Goal: Answer question/provide support

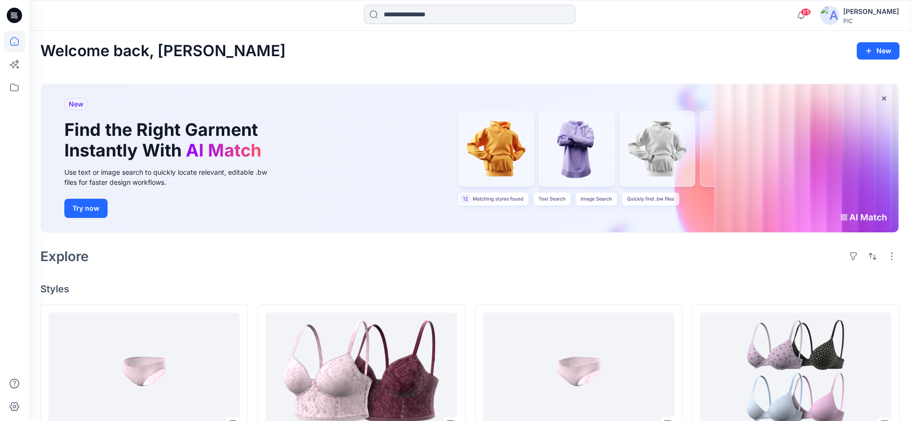
drag, startPoint x: 0, startPoint y: 0, endPoint x: 417, endPoint y: 16, distance: 417.2
click at [417, 16] on input at bounding box center [469, 14] width 211 height 19
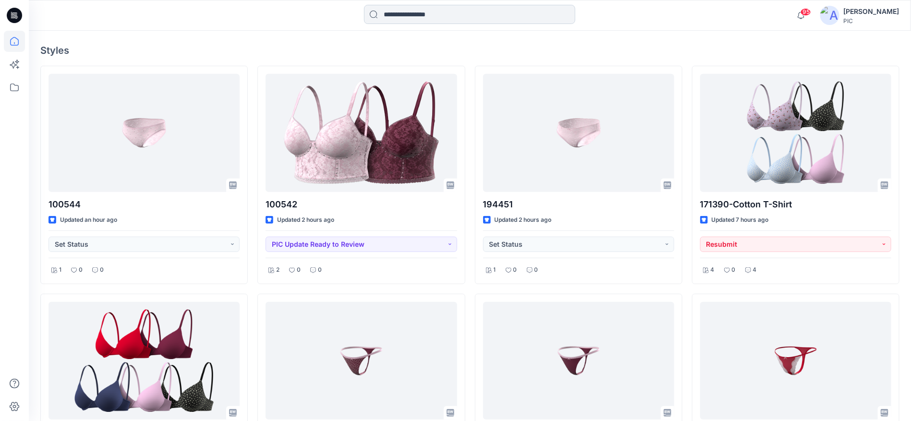
scroll to position [239, 0]
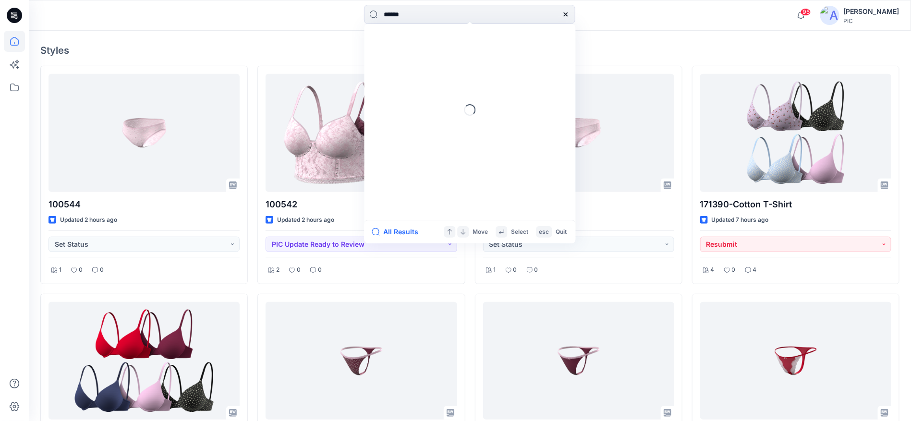
type input "******"
click at [395, 56] on mark "194434" at bounding box center [397, 52] width 27 height 11
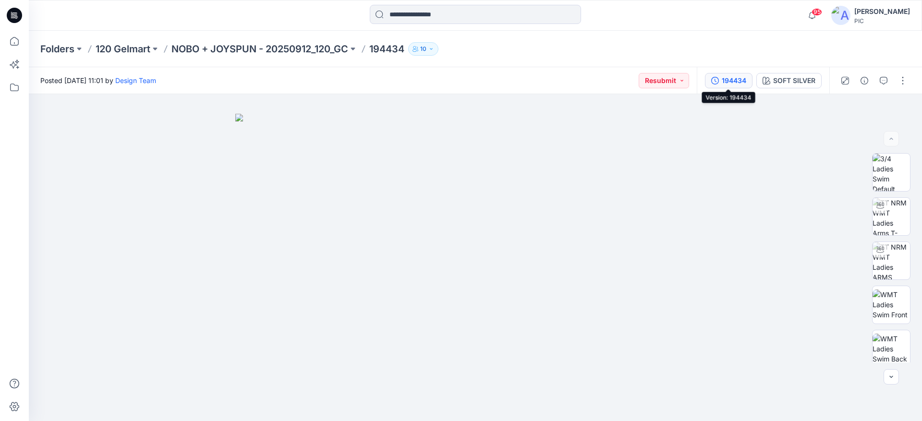
click at [736, 82] on div "194434" at bounding box center [734, 80] width 24 height 11
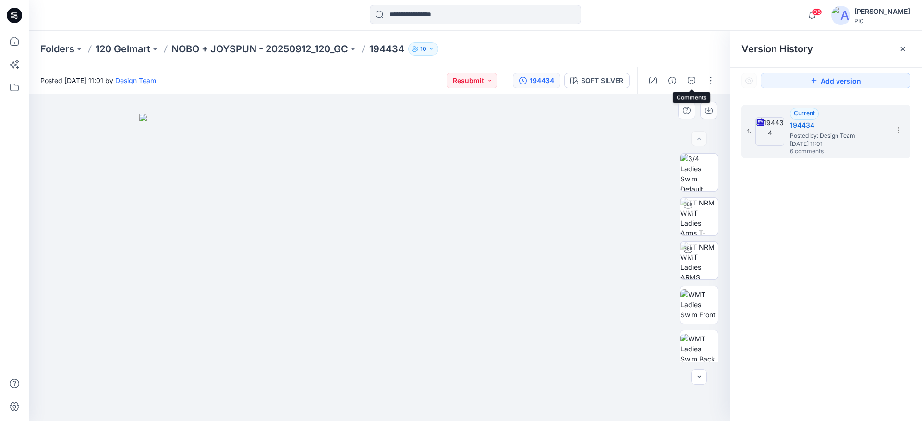
drag, startPoint x: 693, startPoint y: 78, endPoint x: 696, endPoint y: 99, distance: 21.3
click at [692, 78] on icon "button" at bounding box center [692, 81] width 8 height 8
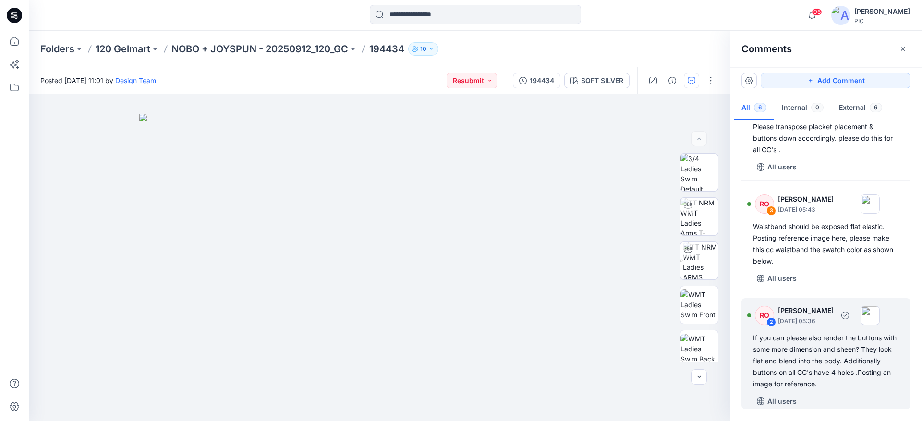
scroll to position [365, 0]
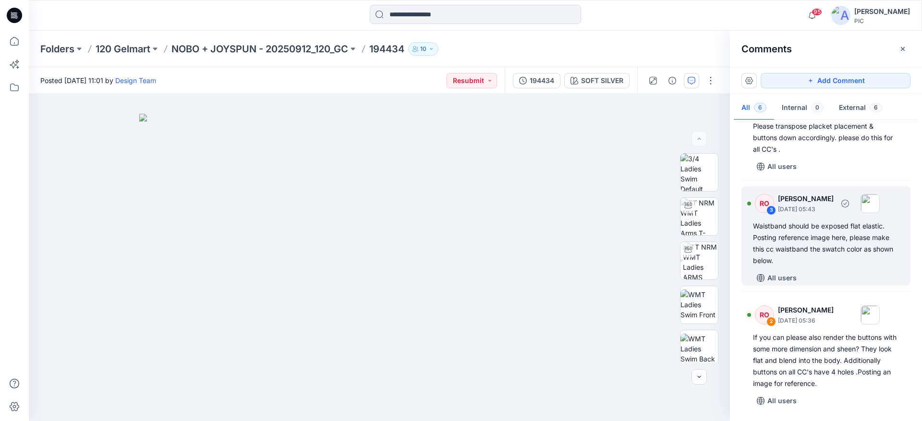
click at [816, 243] on div "Waistband should be exposed flat elastic. Posting reference image here, please …" at bounding box center [826, 243] width 146 height 46
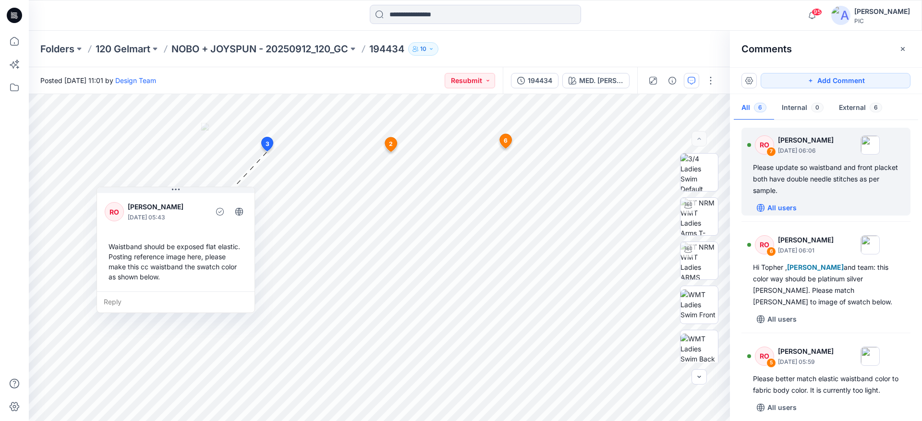
scroll to position [0, 0]
click at [840, 171] on div "Please update so waistband and front placket both have double needle stitches a…" at bounding box center [826, 179] width 146 height 35
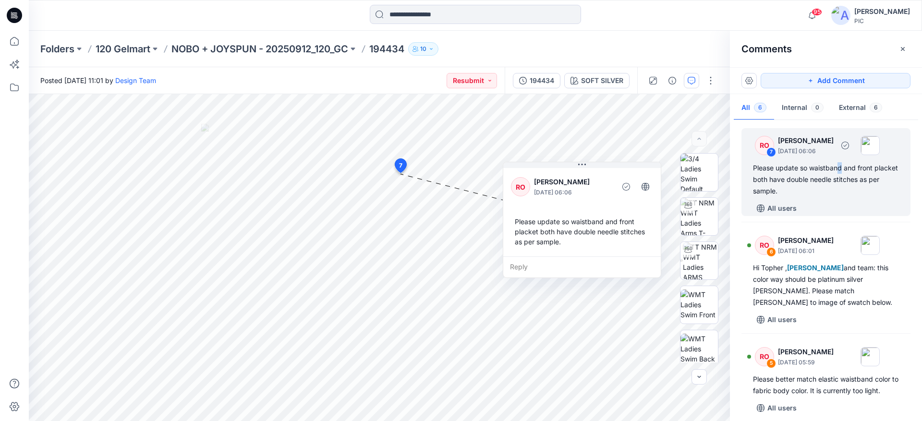
click at [798, 187] on div "Please update so waistband and front placket both have double needle stitches a…" at bounding box center [826, 179] width 146 height 35
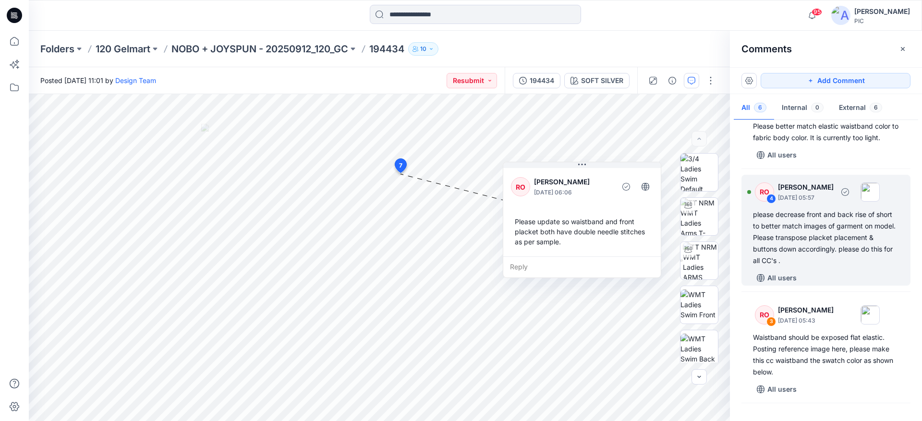
scroll to position [365, 0]
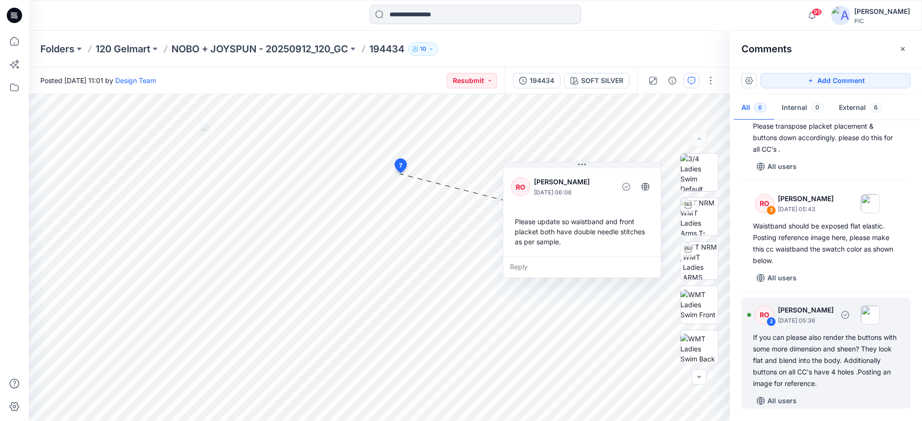
click at [805, 350] on div "If you can please also render the buttons with some more dimension and sheen? T…" at bounding box center [826, 361] width 146 height 58
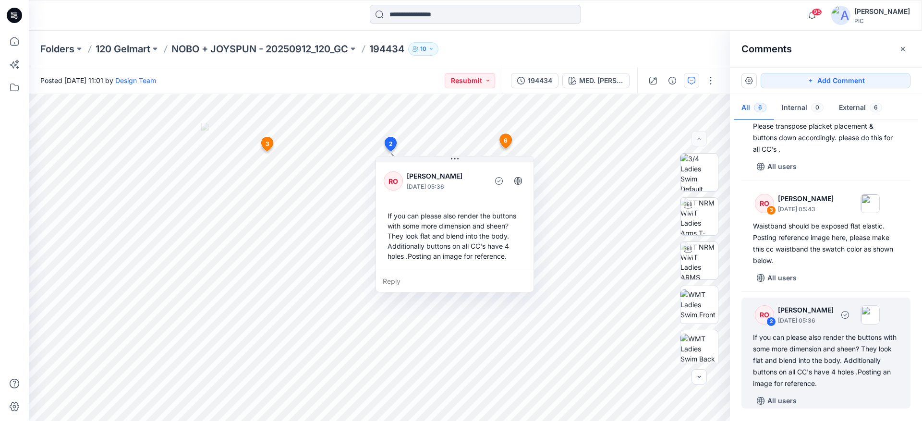
click at [830, 341] on div "If you can please also render the buttons with some more dimension and sheen? T…" at bounding box center [826, 361] width 146 height 58
click at [846, 383] on div "If you can please also render the buttons with some more dimension and sheen? T…" at bounding box center [826, 361] width 146 height 58
click at [391, 143] on span "2" at bounding box center [391, 144] width 4 height 9
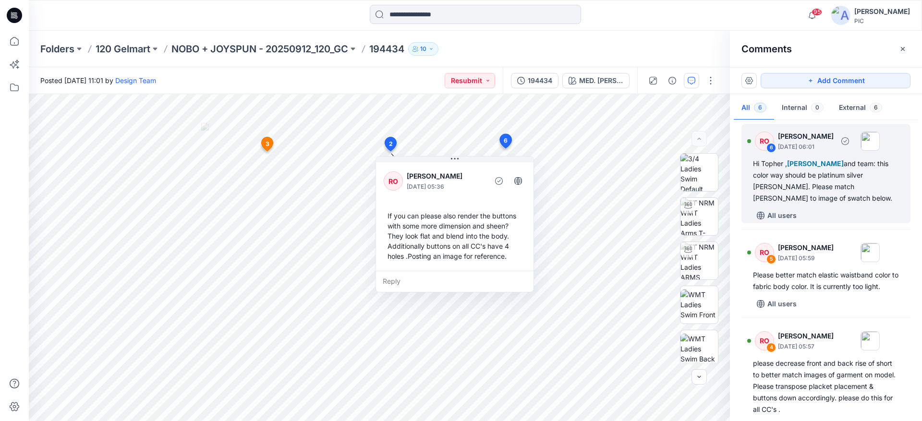
scroll to position [0, 0]
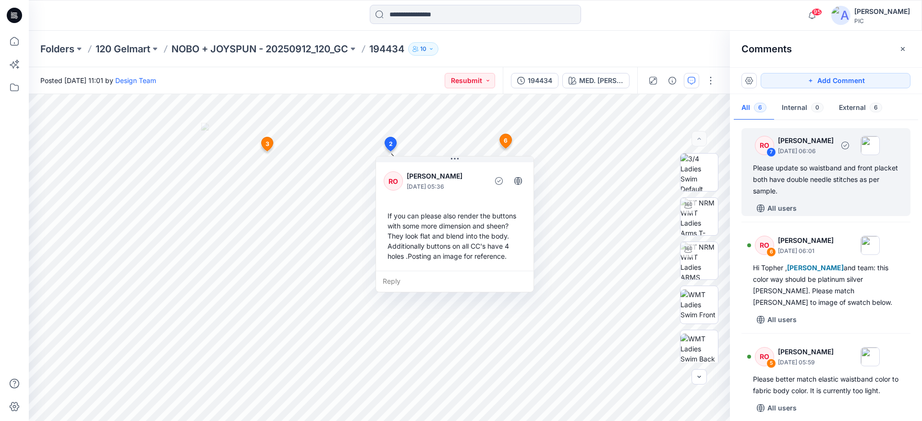
click at [784, 154] on p "[DATE] 06:06" at bounding box center [806, 152] width 56 height 10
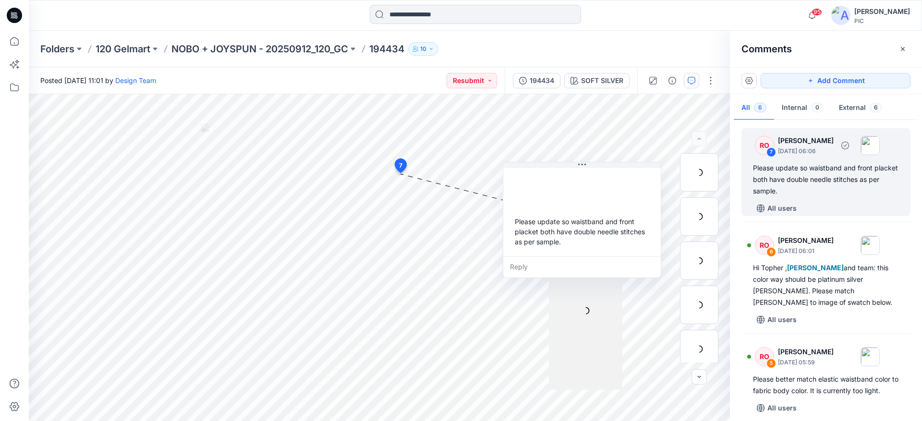
click at [791, 168] on div "Please update so waistband and front placket both have double needle stitches a…" at bounding box center [826, 179] width 146 height 35
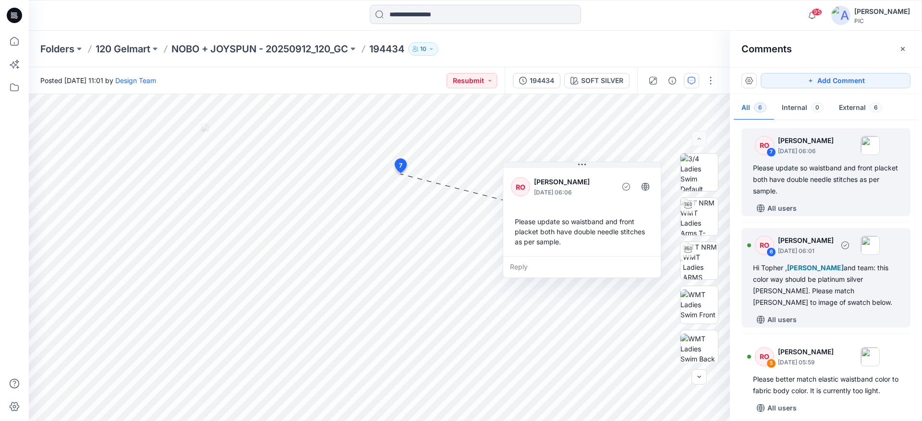
click at [783, 273] on div "Hi [PERSON_NAME] , [PERSON_NAME] and team: this color way should be platinum si…" at bounding box center [826, 285] width 146 height 46
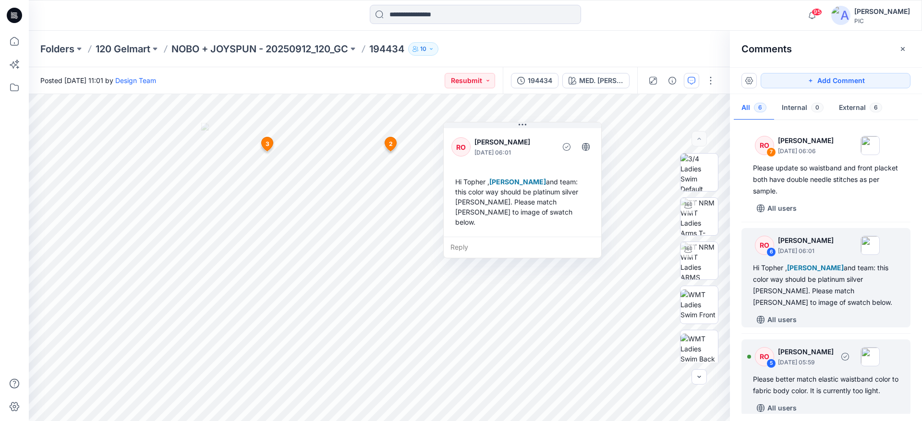
click at [833, 390] on div "Please better match elastic waistband color to fabric body color. It is current…" at bounding box center [826, 385] width 146 height 23
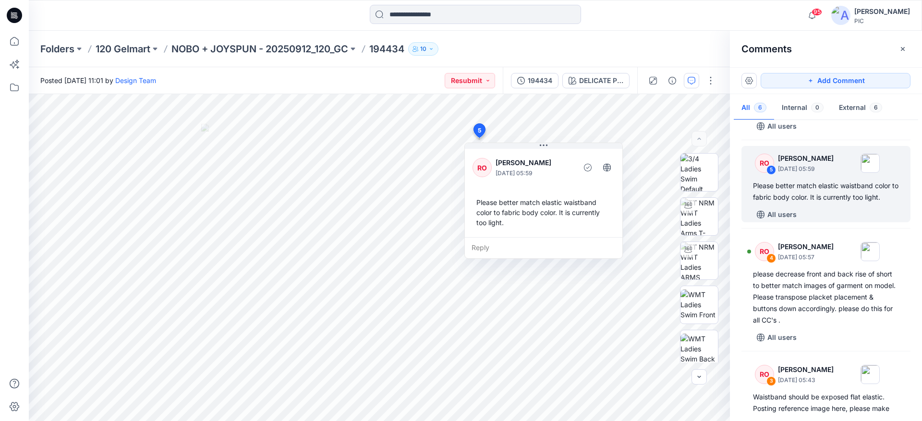
scroll to position [242, 0]
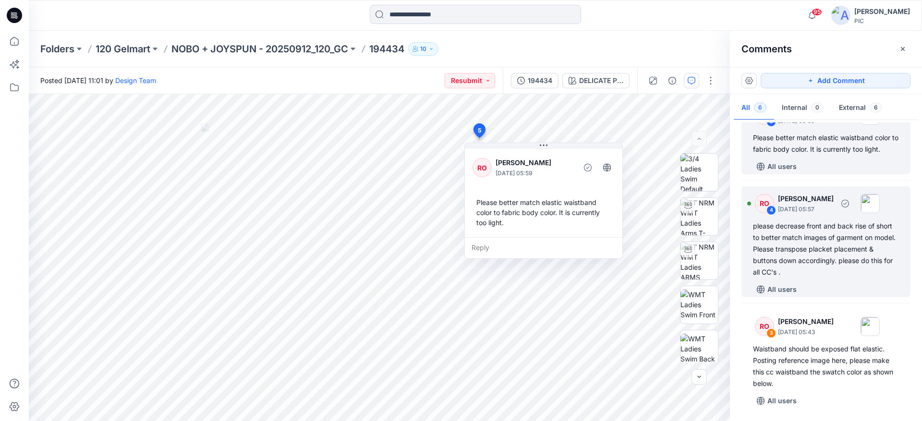
click at [813, 249] on div "please decrease front and back rise of short to better match images of garment …" at bounding box center [826, 249] width 146 height 58
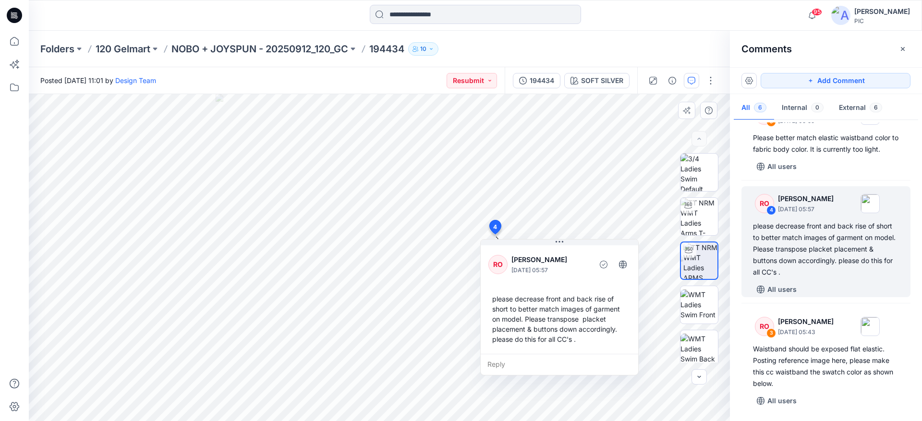
click at [502, 363] on div "Reply" at bounding box center [560, 364] width 158 height 21
click at [17, 421] on html "95 Notifications Design Team shared 194451 in NOBO + JOYSPUN - 20250912_120_GC …" at bounding box center [461, 210] width 922 height 421
click at [442, 70] on div "Posted [DATE] 11:01 by Design Team Resubmit 194434 SOFT SILVER SOFT SILVER Load…" at bounding box center [475, 244] width 893 height 354
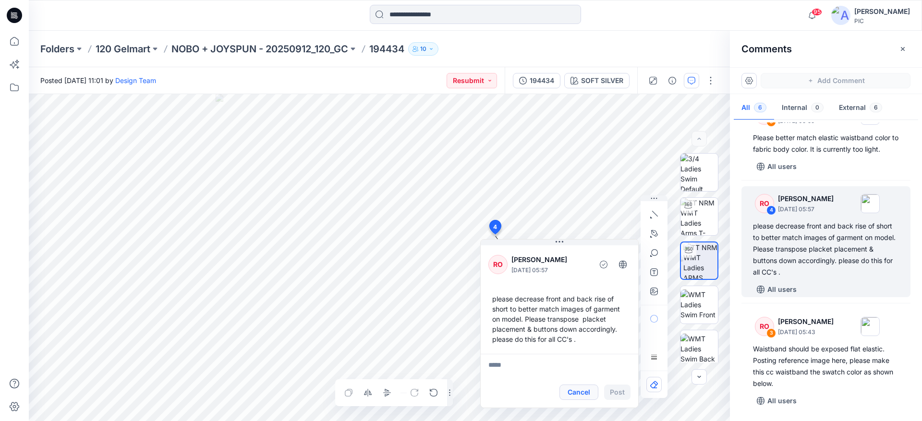
click at [584, 394] on button "Cancel" at bounding box center [579, 392] width 39 height 15
